Goal: Information Seeking & Learning: Learn about a topic

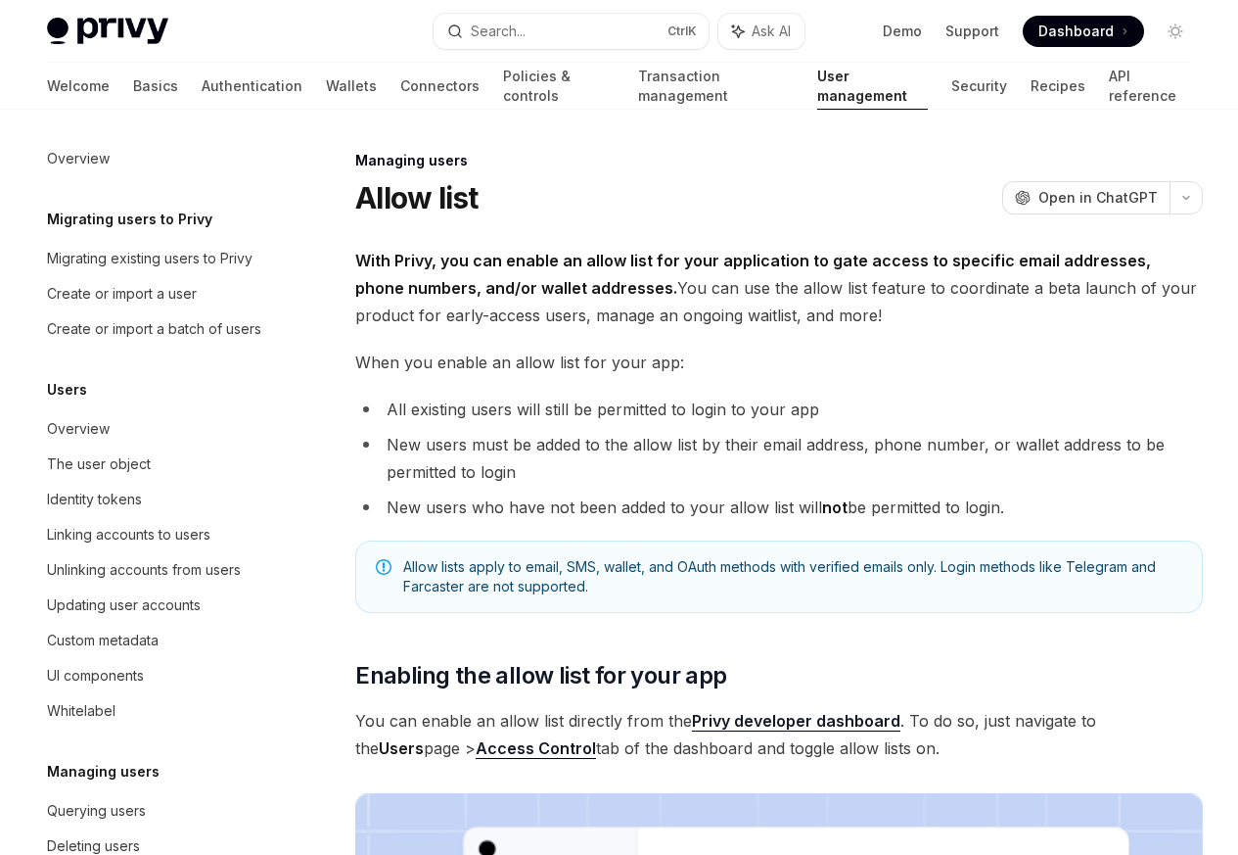
scroll to position [276, 0]
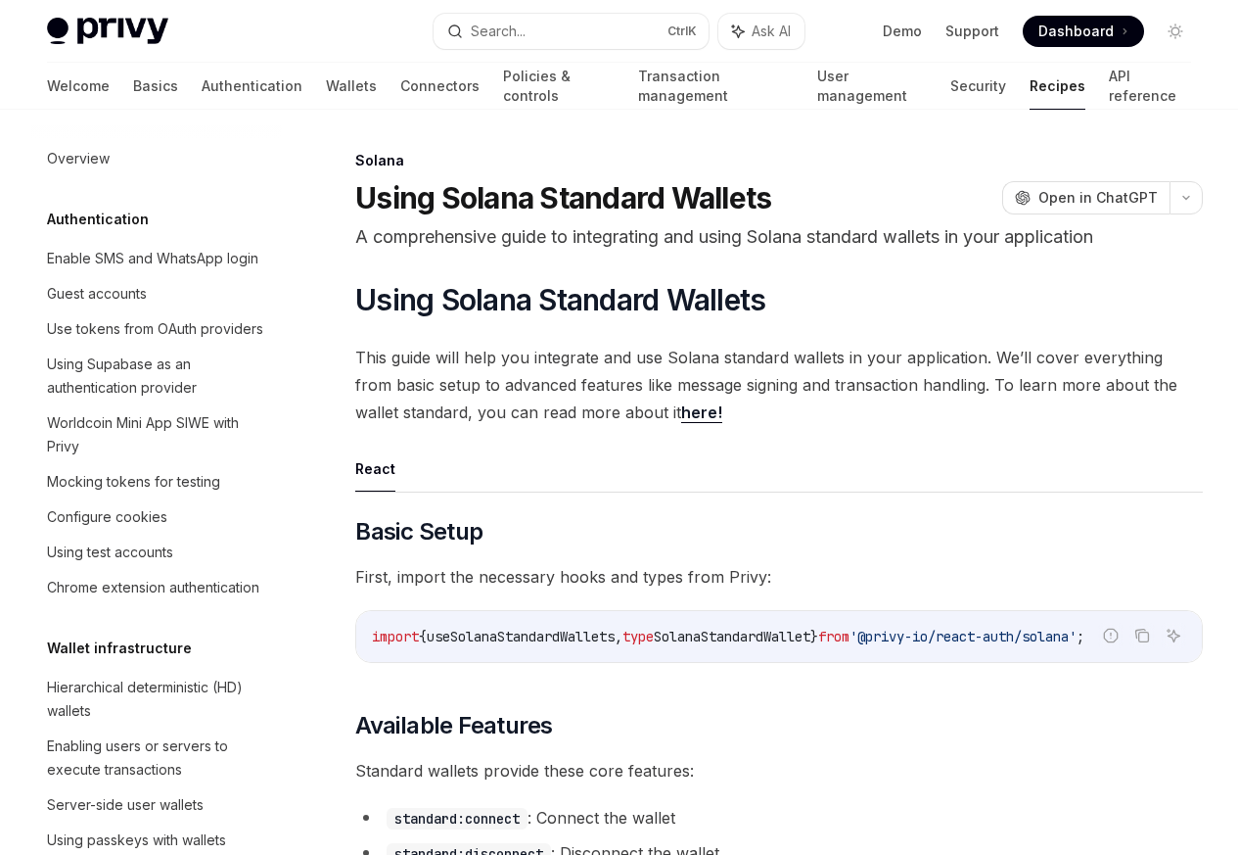
scroll to position [3148, 0]
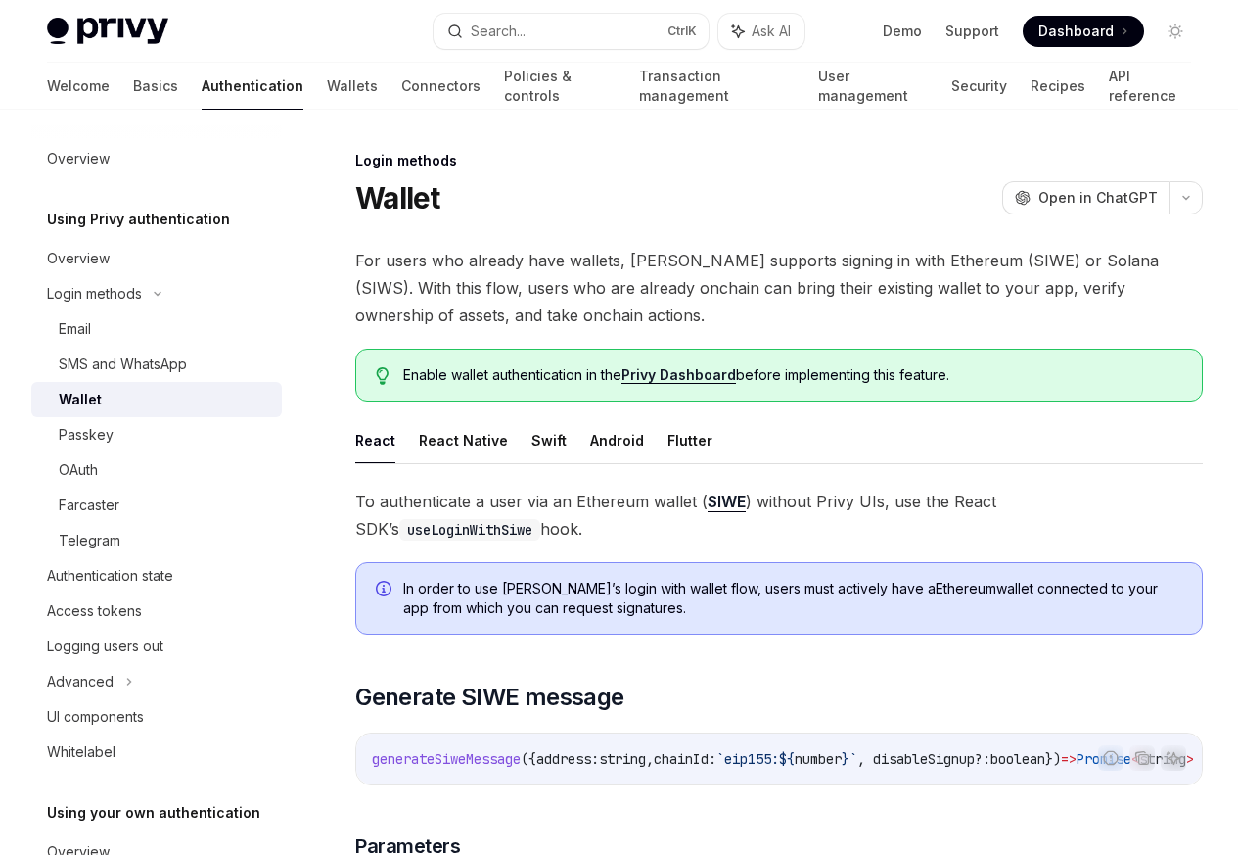
scroll to position [818, 0]
